Goal: Information Seeking & Learning: Learn about a topic

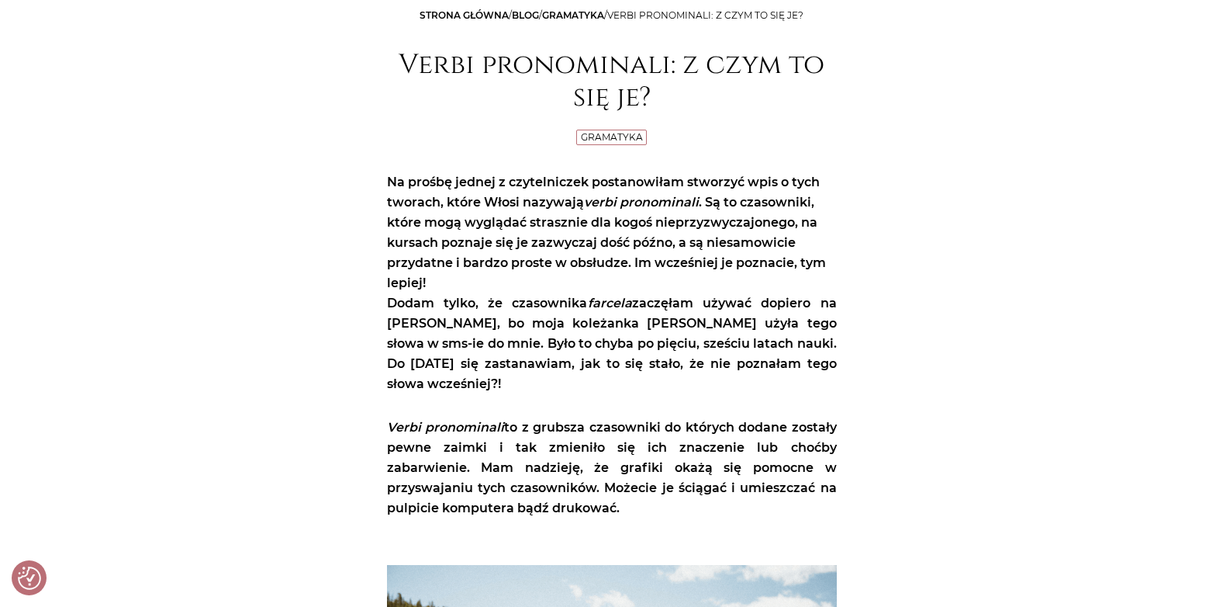
scroll to position [7, 0]
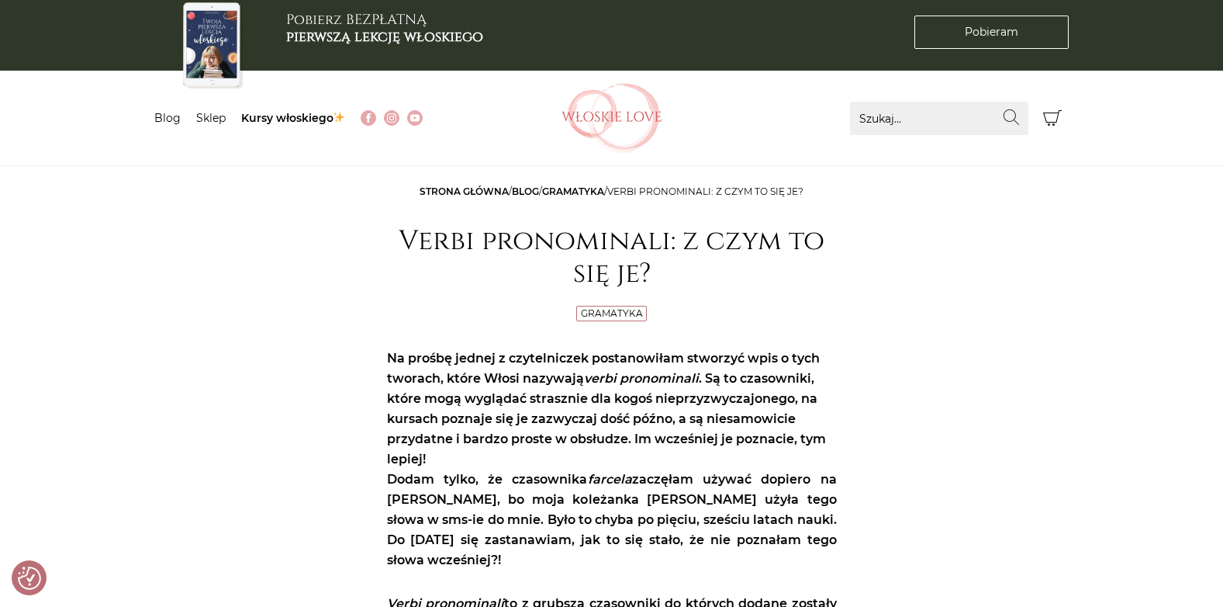
drag, startPoint x: 1186, startPoint y: 0, endPoint x: 263, endPoint y: 347, distance: 986.1
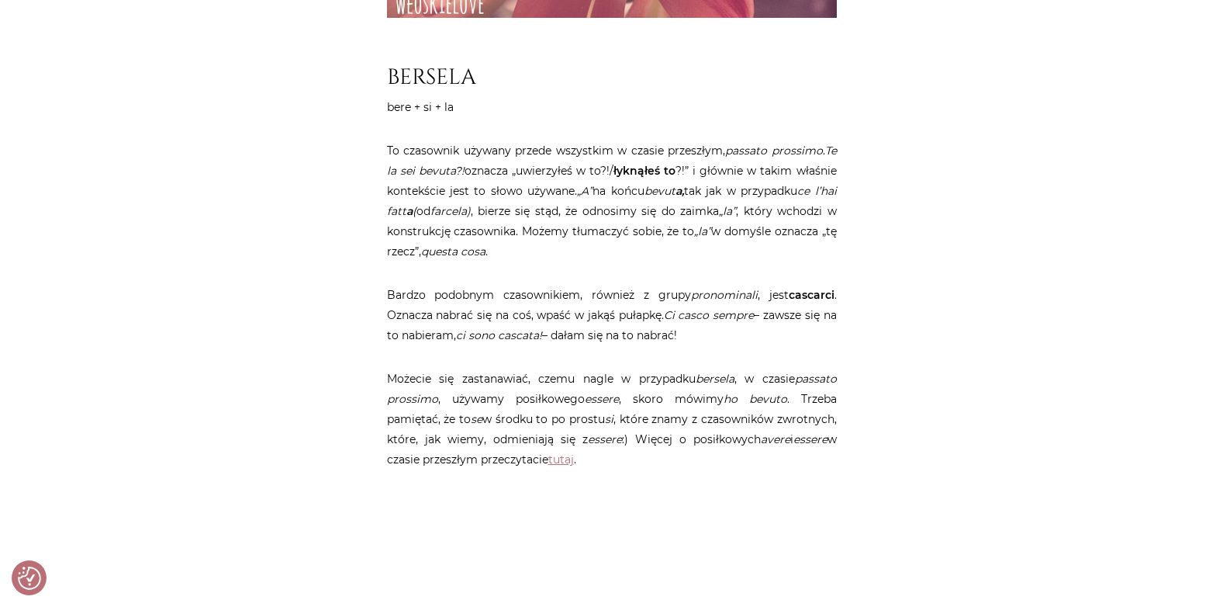
scroll to position [3653, 0]
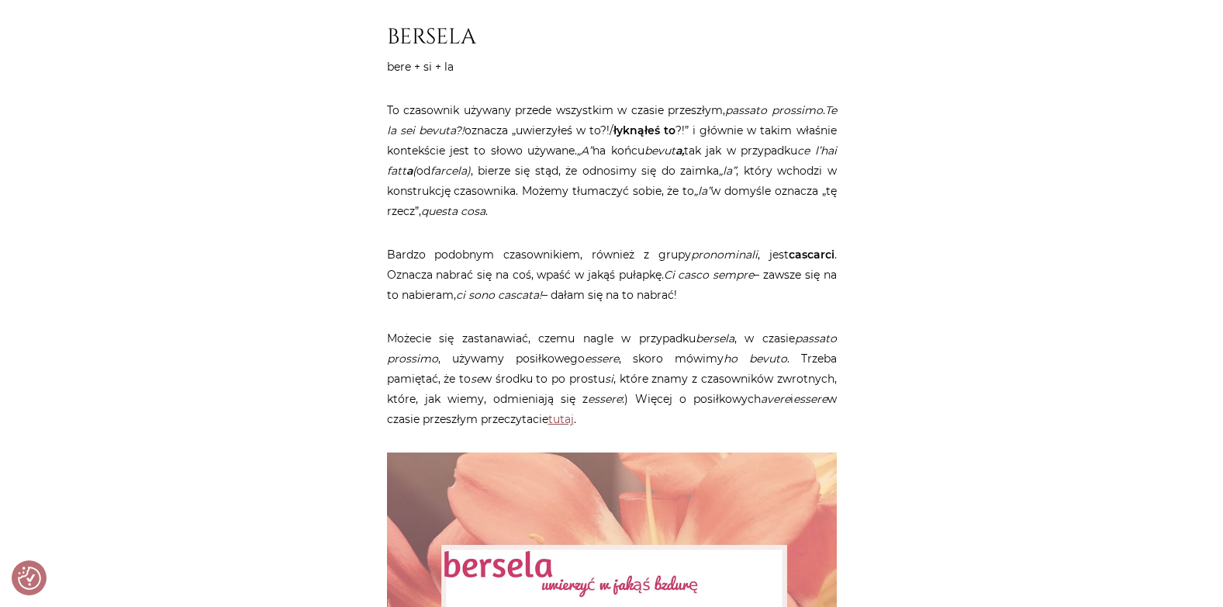
click at [566, 412] on link "tutaj" at bounding box center [561, 419] width 26 height 14
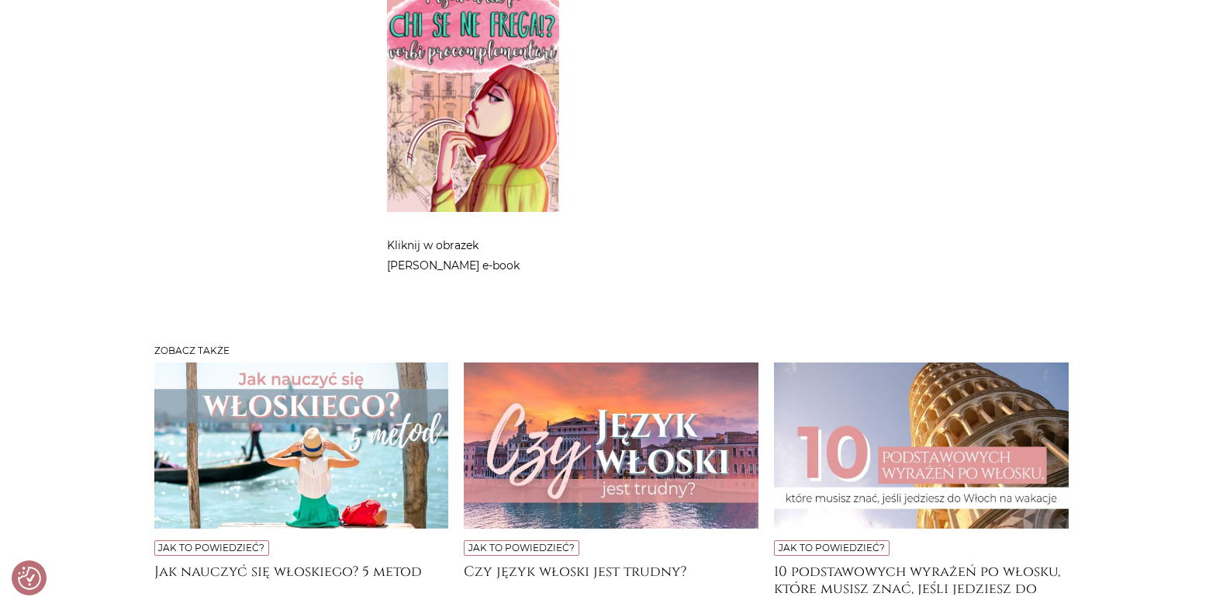
scroll to position [7838, 0]
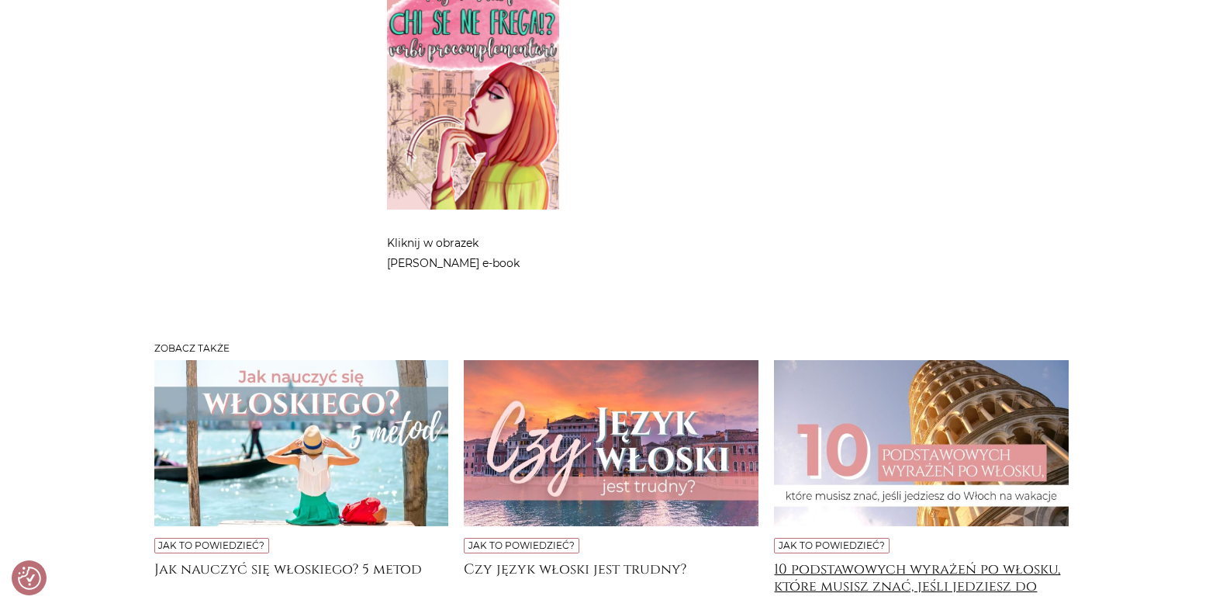
click at [897, 561] on h4 "10 podstawowych wyrażeń po włosku, które musisz znać, jeśli jedziesz do [GEOGRA…" at bounding box center [921, 576] width 295 height 31
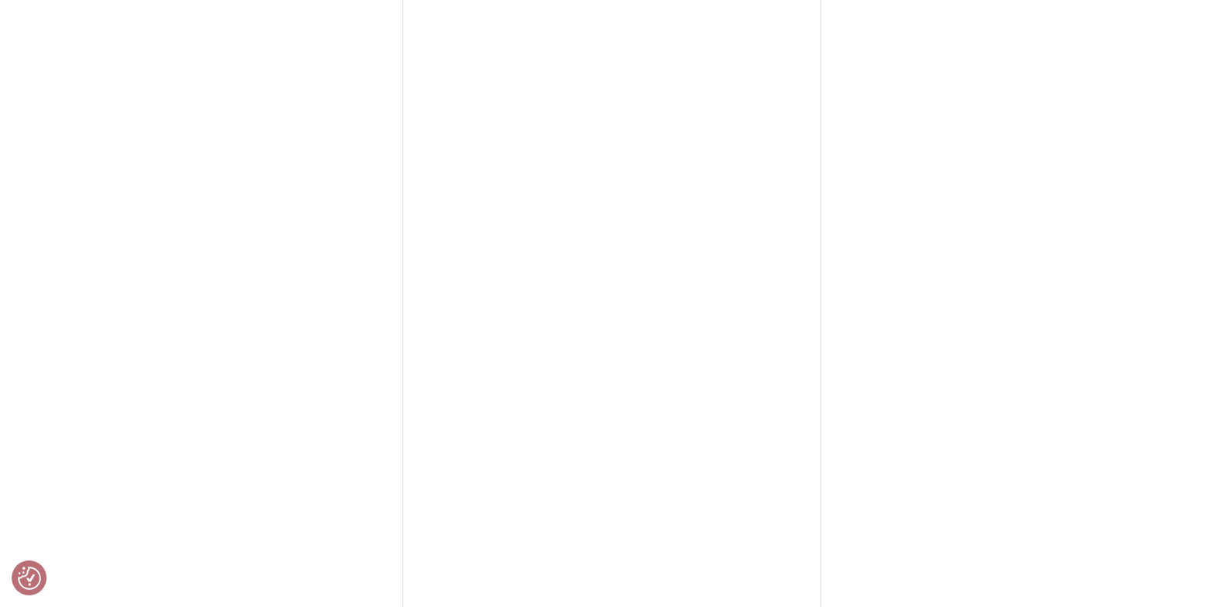
scroll to position [1396, 0]
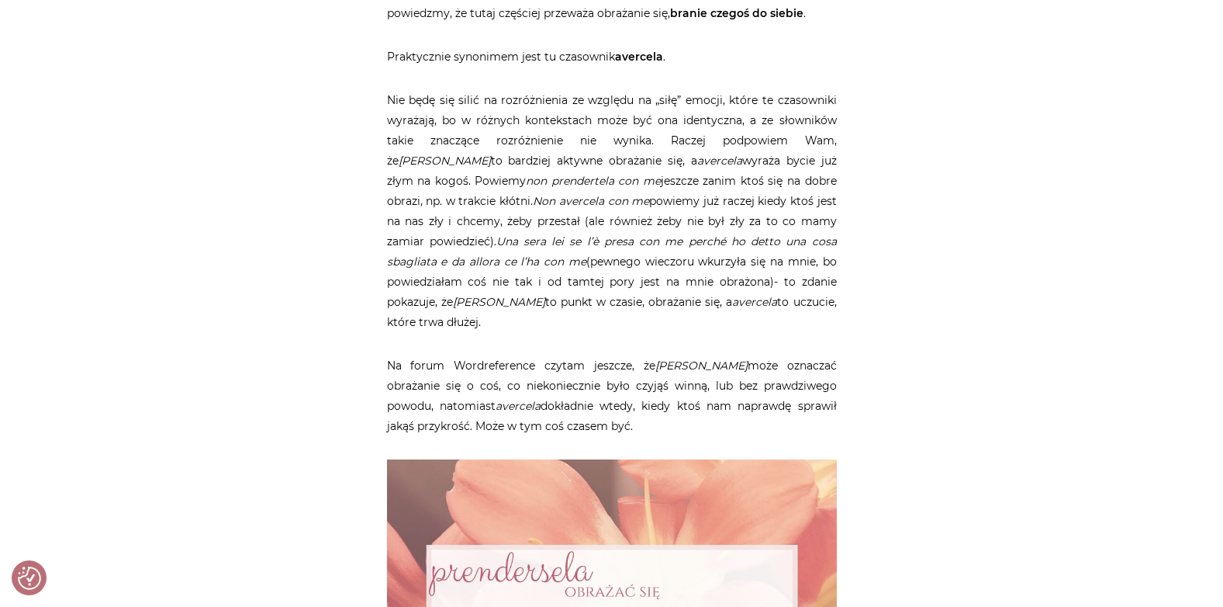
scroll to position [6209, 0]
